Goal: Check status: Check status

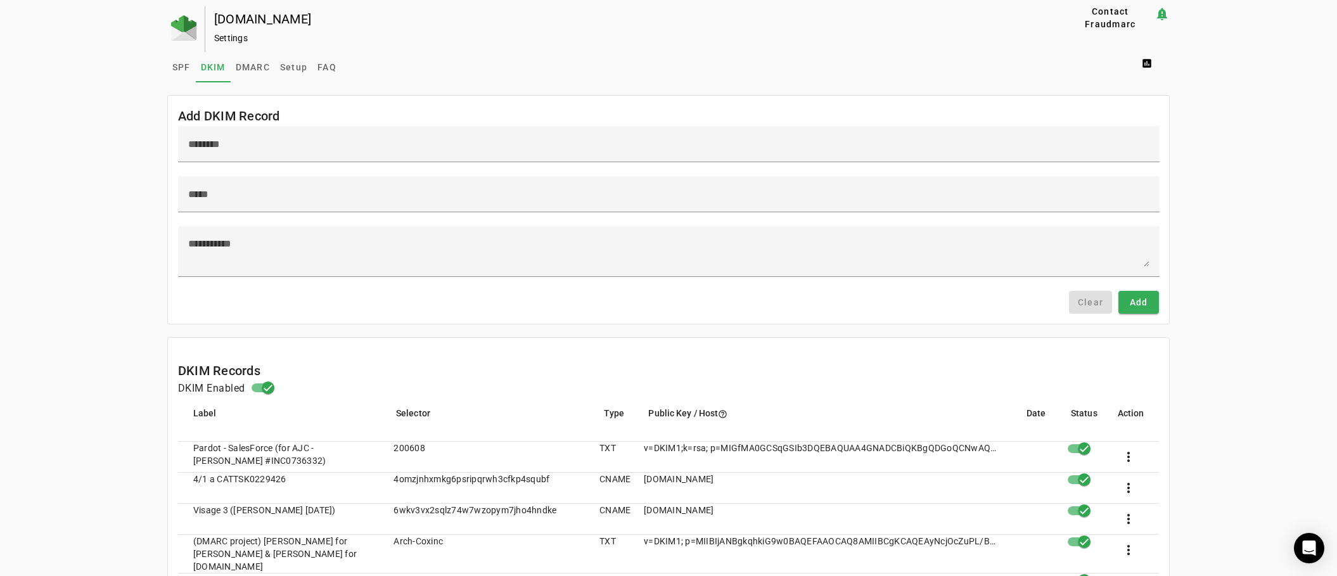
scroll to position [231, 0]
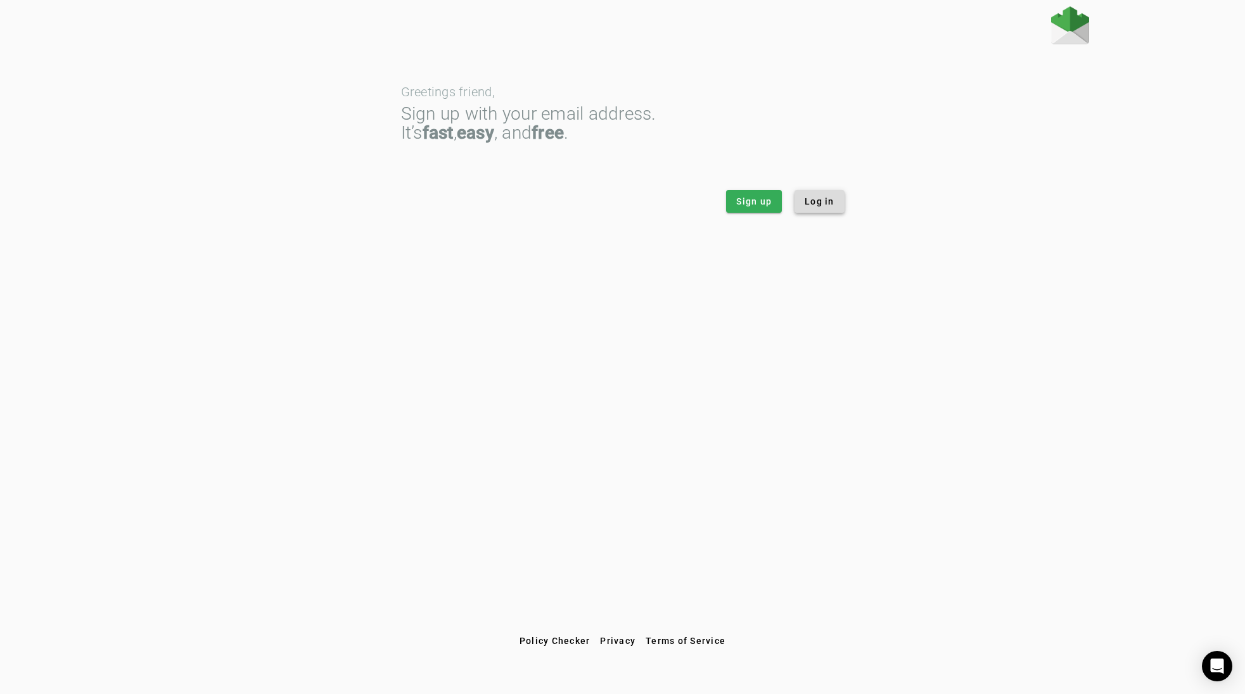
click at [818, 207] on span "Log in" at bounding box center [819, 201] width 30 height 13
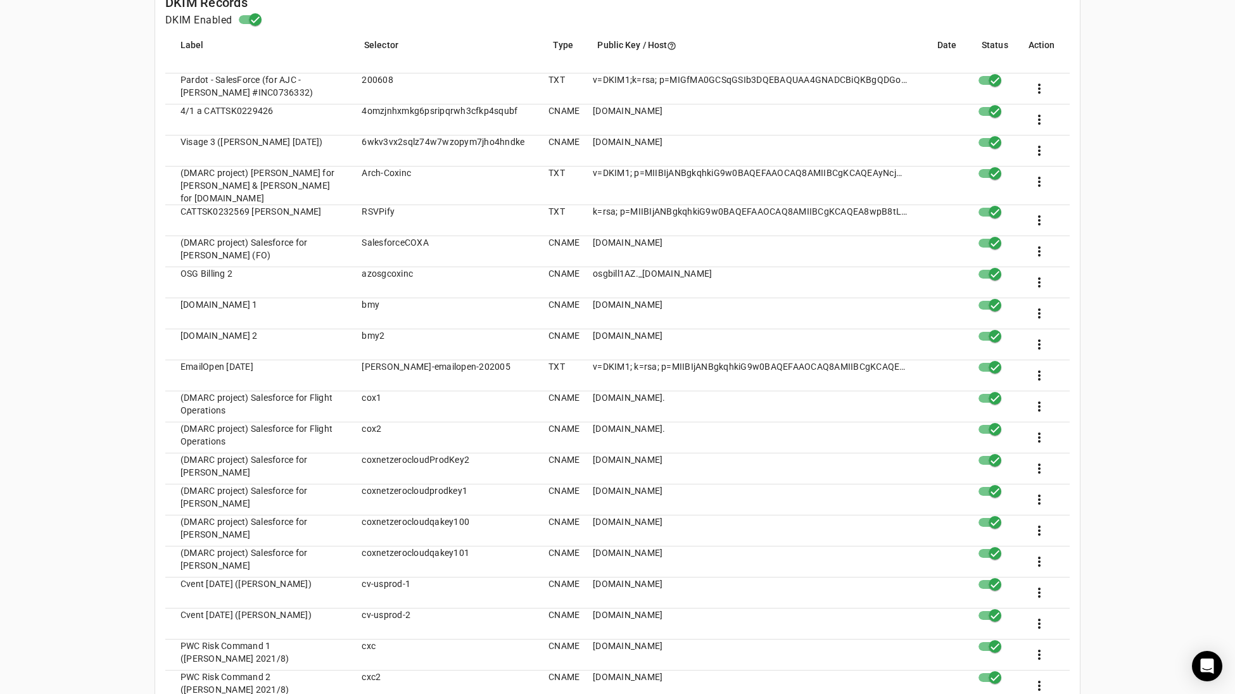
scroll to position [380, 0]
